Goal: Information Seeking & Learning: Learn about a topic

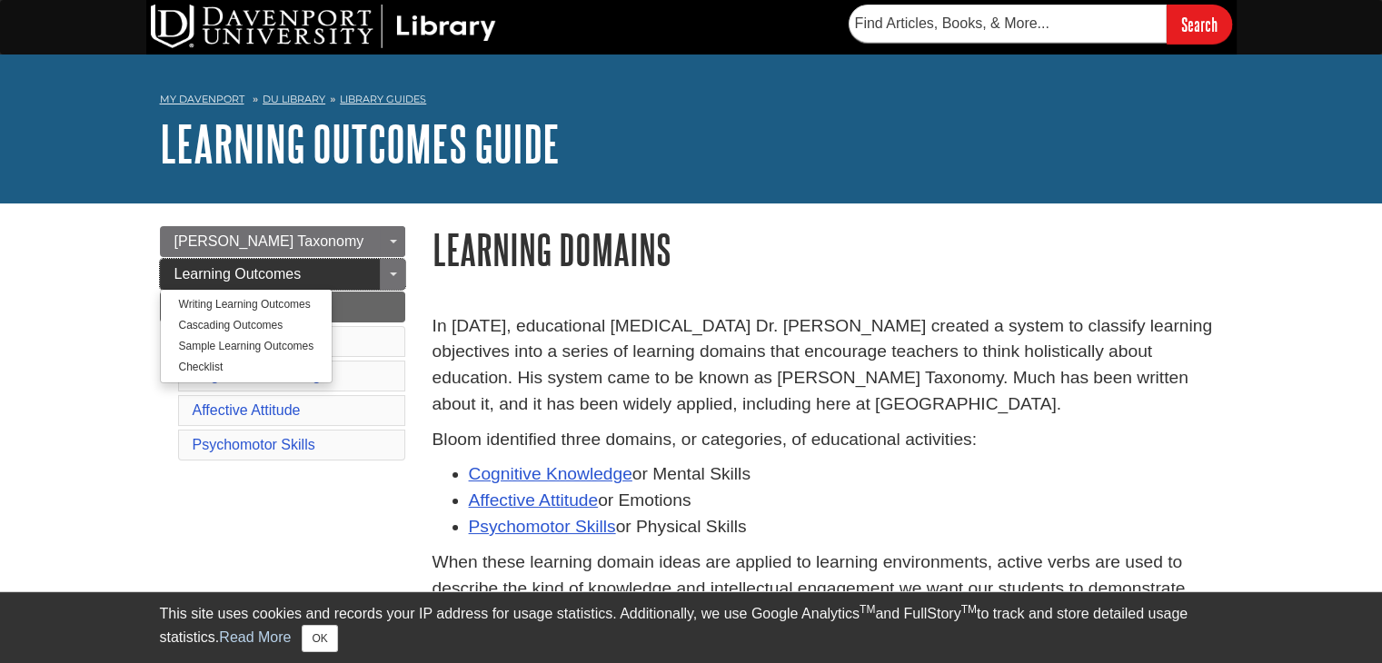
click at [360, 279] on link "Learning Outcomes" at bounding box center [282, 274] width 245 height 31
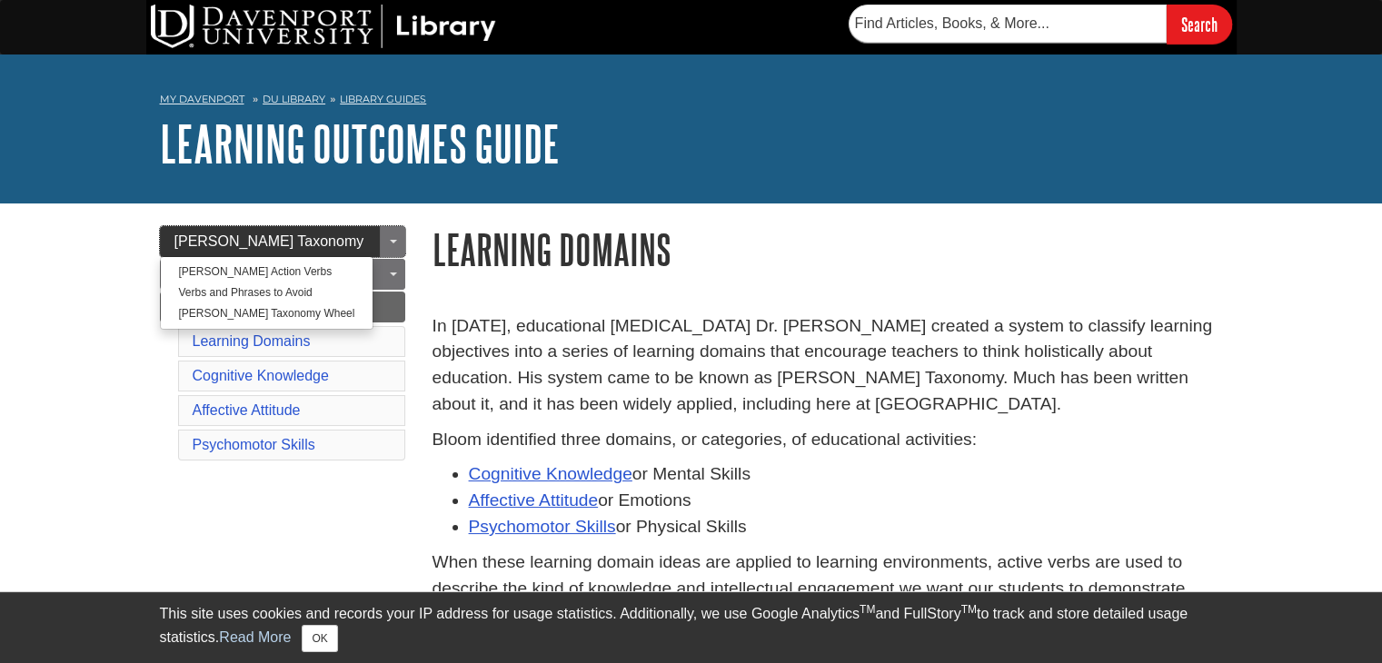
click at [371, 245] on link "[PERSON_NAME] Taxonomy" at bounding box center [282, 241] width 245 height 31
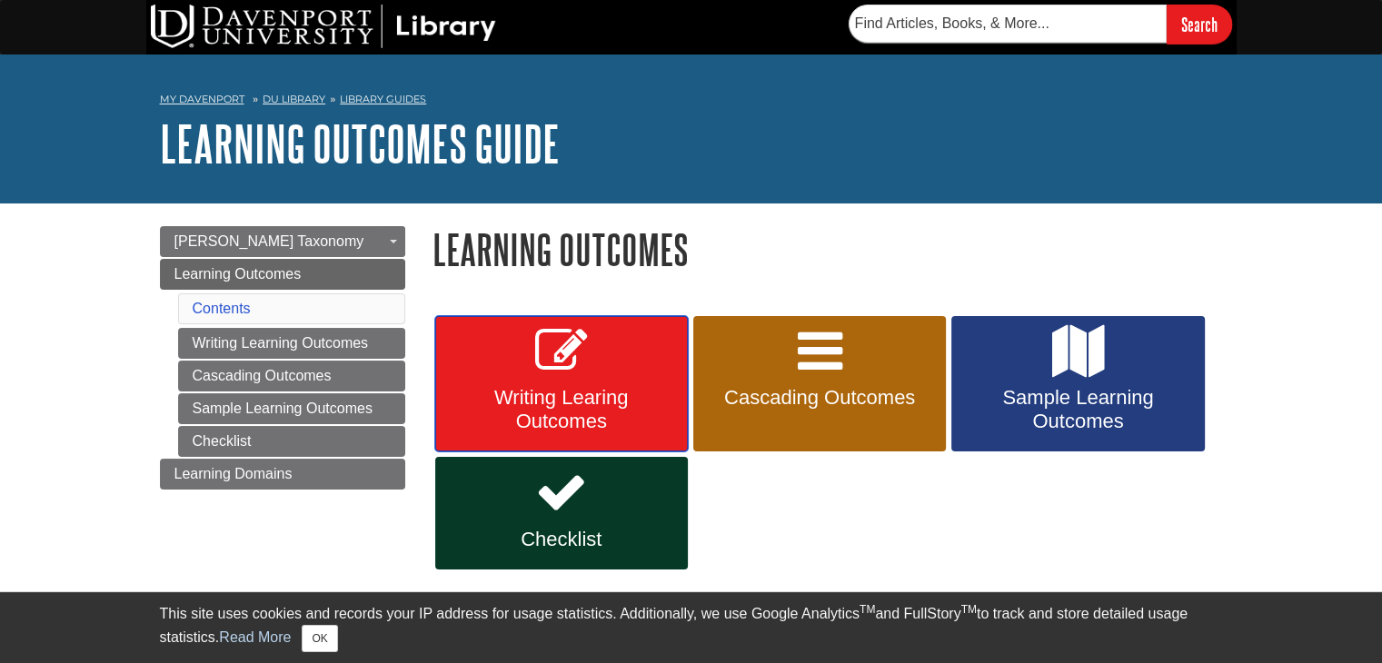
click at [570, 388] on span "Writing Learing Outcomes" at bounding box center [561, 409] width 225 height 47
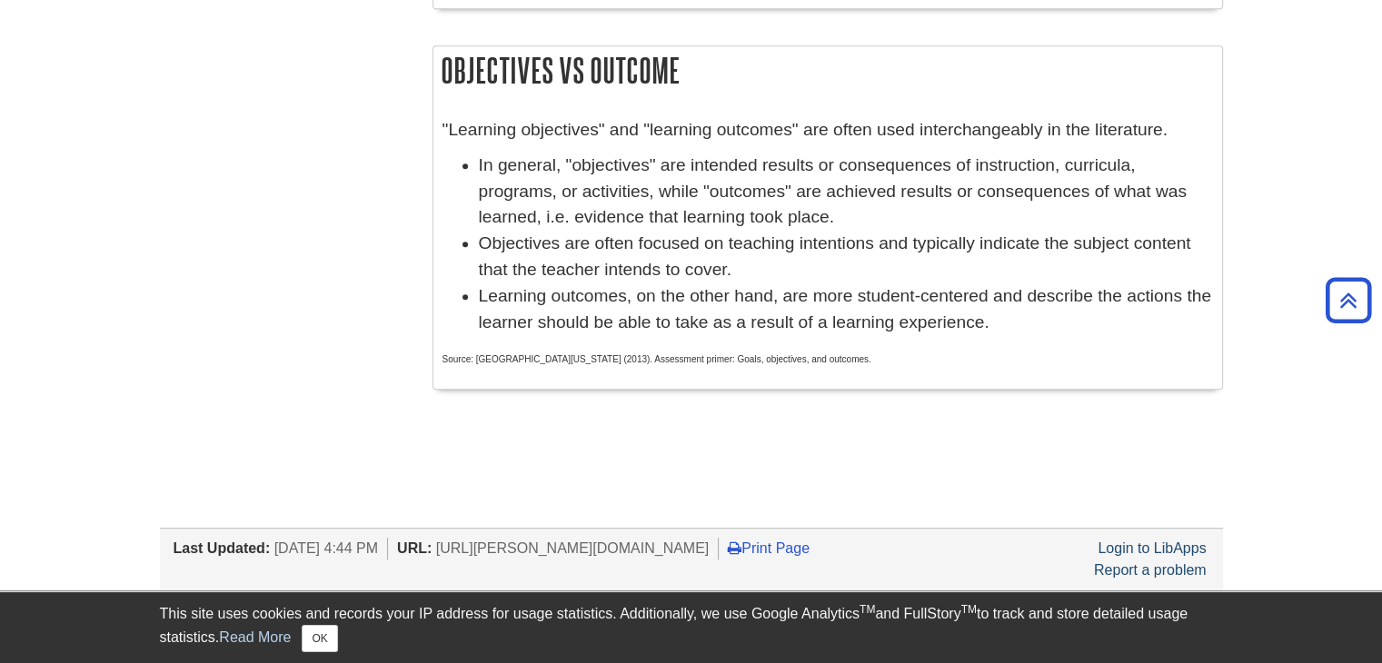
scroll to position [1181, 0]
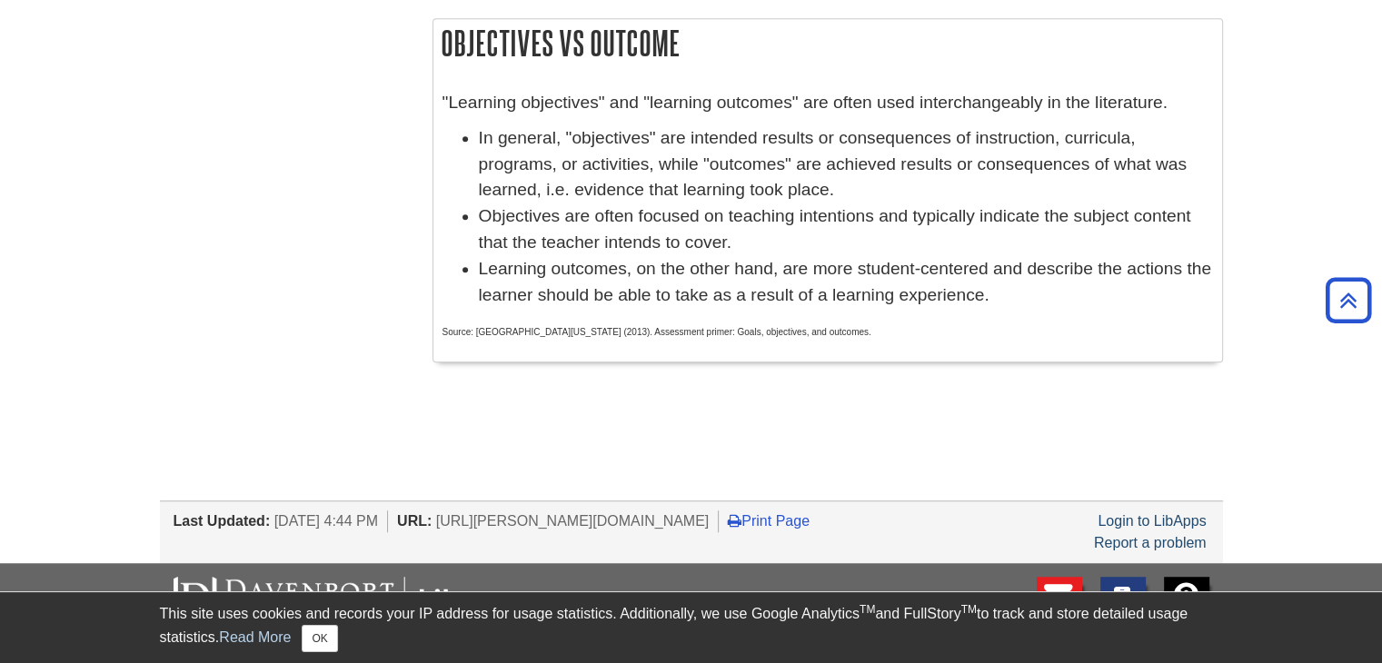
click at [468, 332] on span "Source: University of Connecticut (2013). Assessment primer: Goals, objectives,…" at bounding box center [656, 332] width 429 height 10
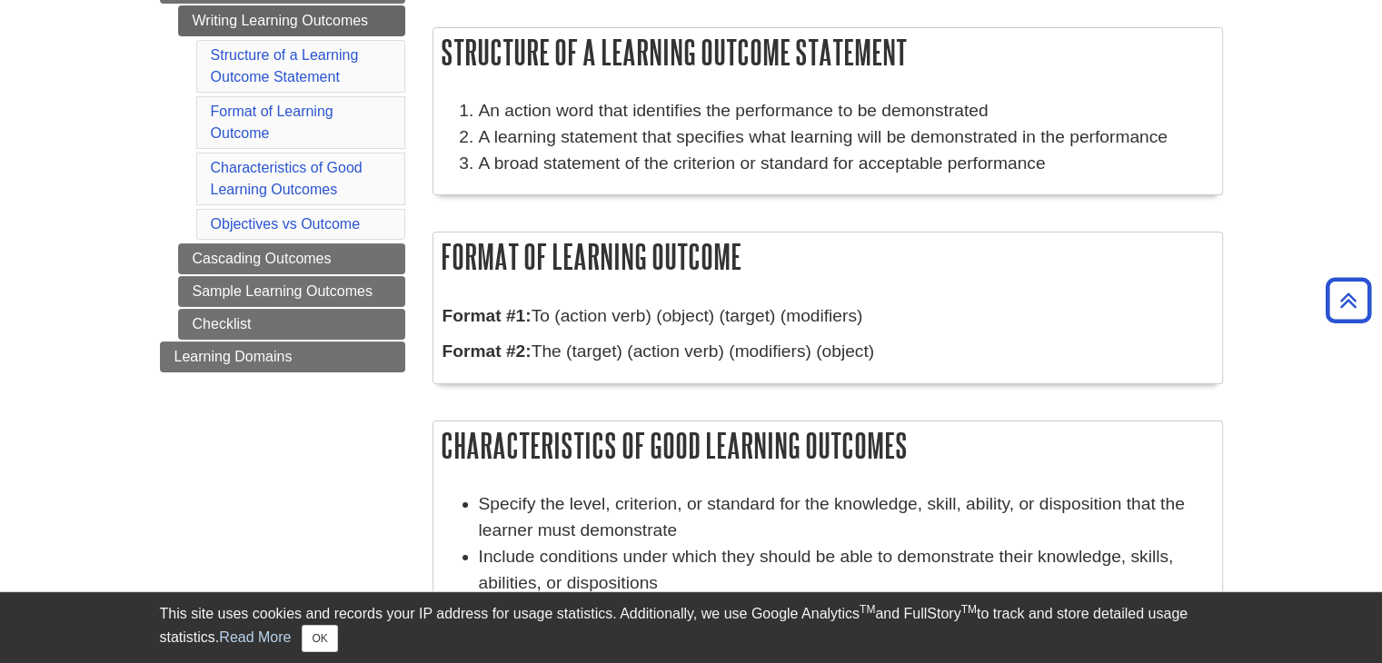
scroll to position [273, 0]
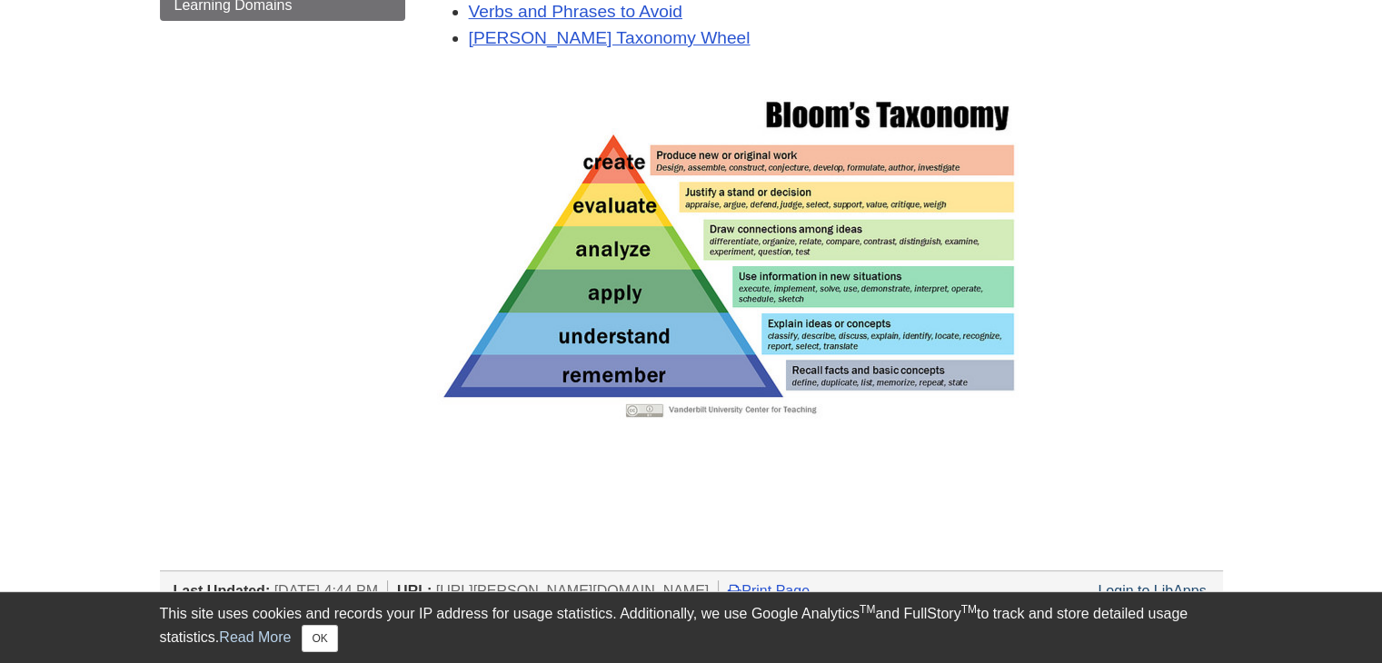
scroll to position [545, 0]
